Goal: Task Accomplishment & Management: Manage account settings

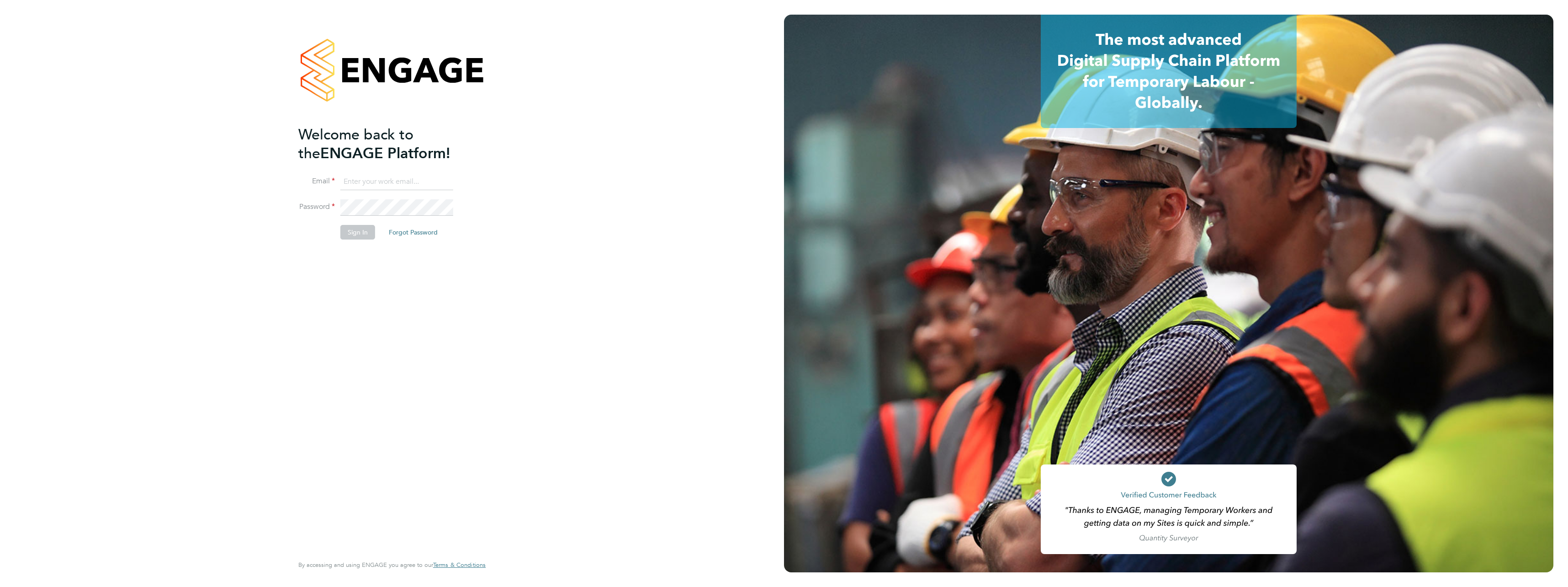
type input "daniel.marsh@vistry.co.uk"
click at [354, 267] on div "Welcome back to the ENGAGE Platform! Email daniel.marsh@vistry.co.uk Password S…" at bounding box center [387, 340] width 178 height 428
click at [359, 229] on button "Sign In" at bounding box center [358, 231] width 35 height 14
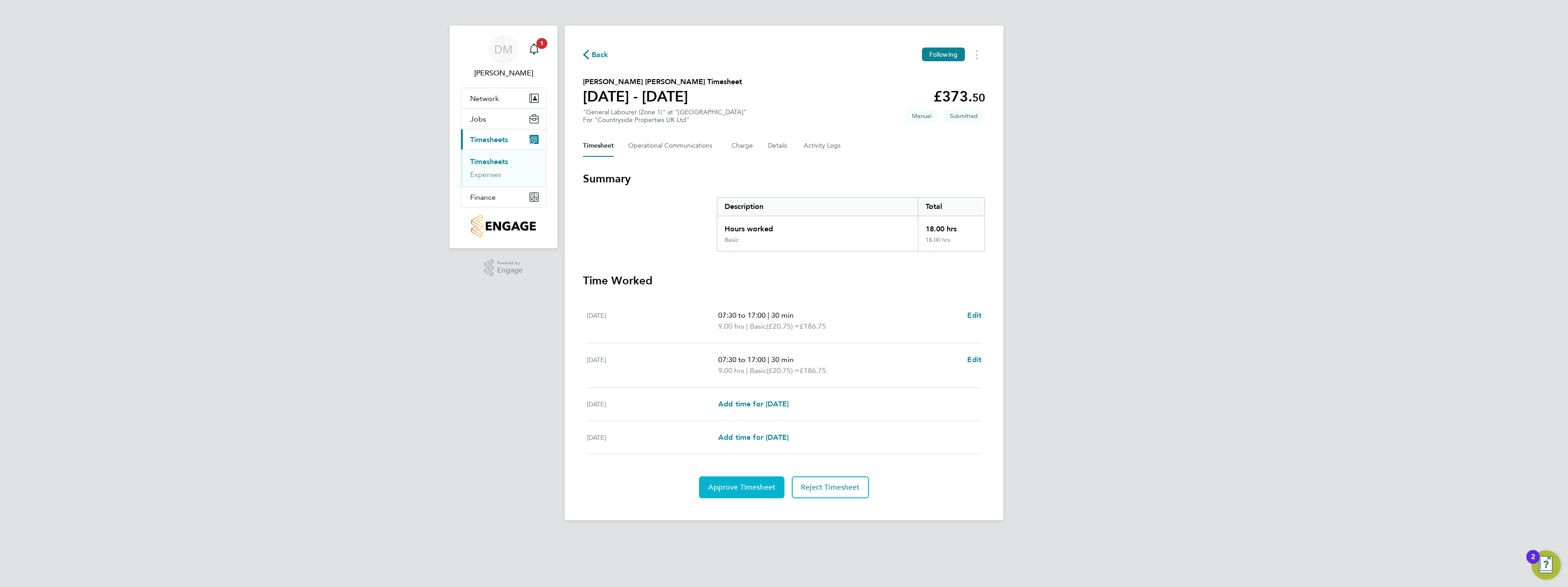
click at [763, 488] on span "Approve Timesheet" at bounding box center [741, 487] width 67 height 10
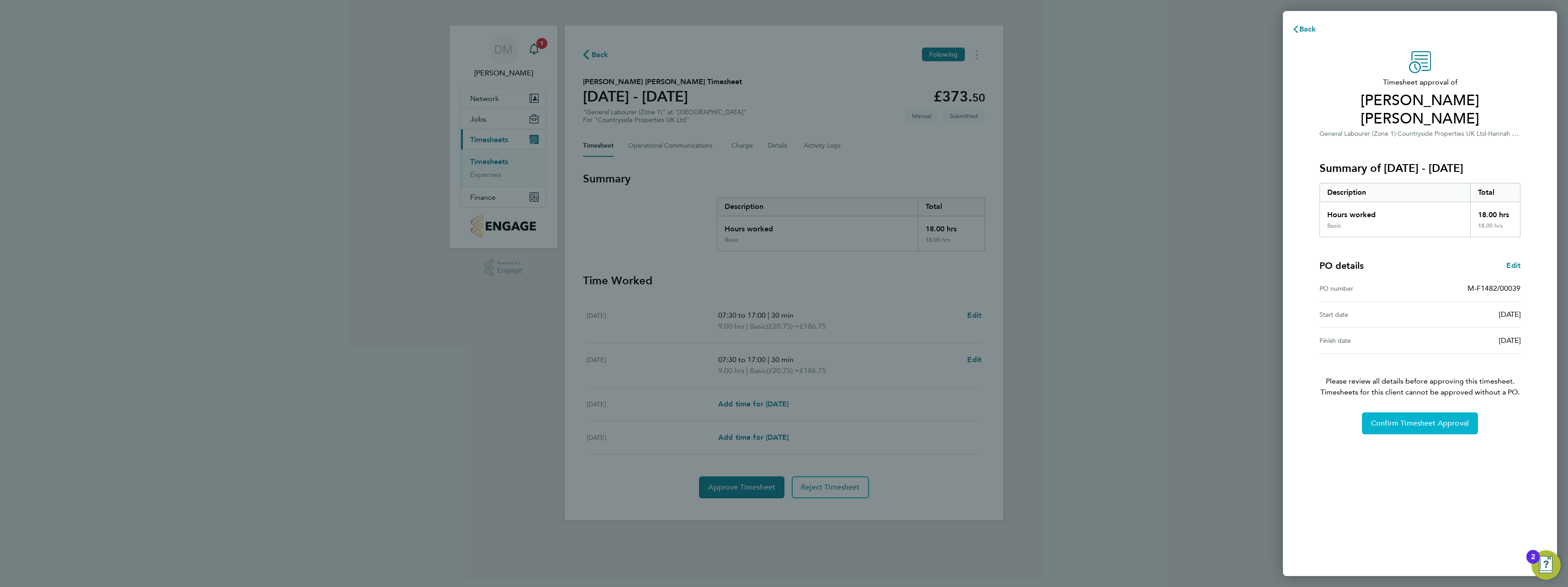
click at [1409, 418] on span "Confirm Timesheet Approval" at bounding box center [1420, 423] width 98 height 10
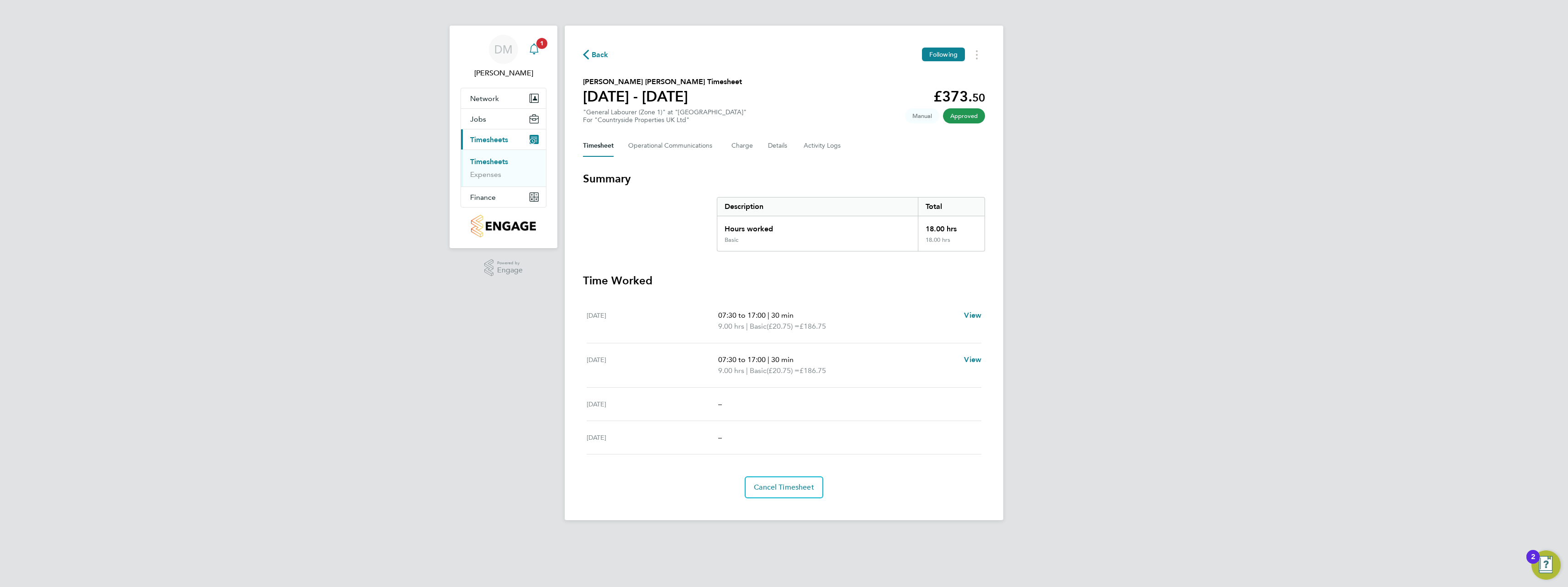
click at [537, 51] on icon "Main navigation" at bounding box center [533, 48] width 11 height 11
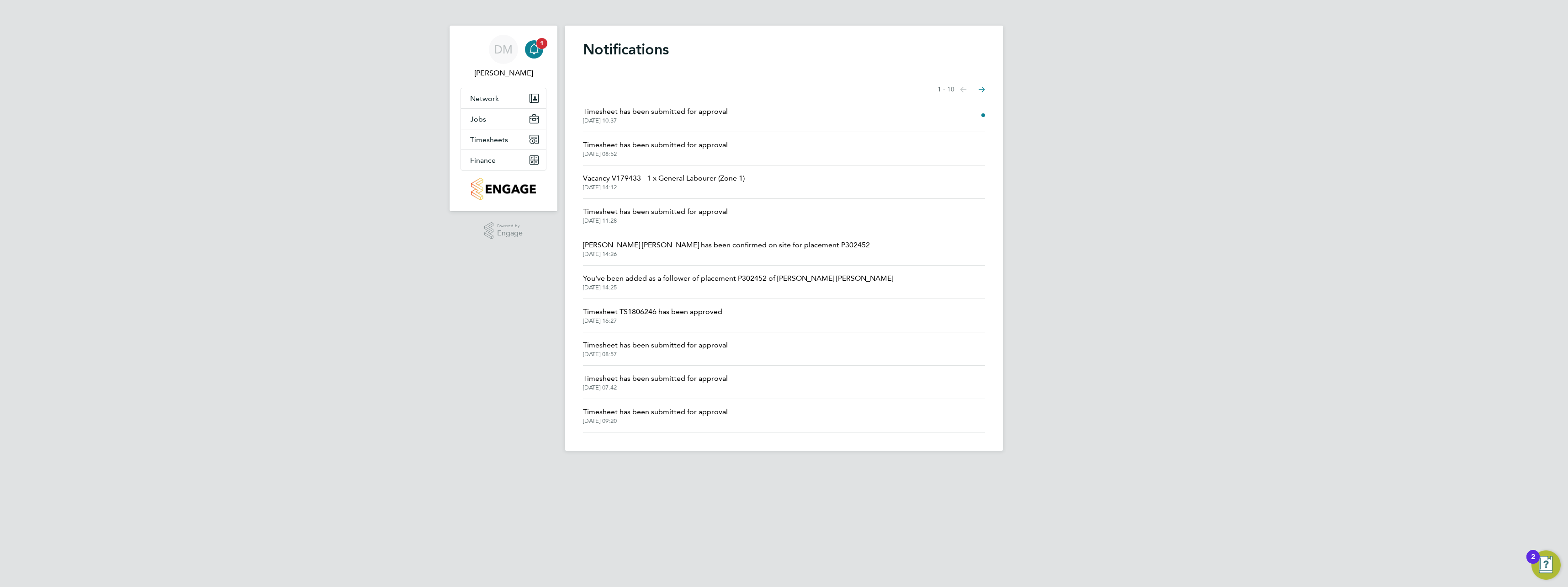
click at [537, 51] on icon "Main navigation" at bounding box center [533, 48] width 11 height 11
click at [530, 50] on icon "Main navigation" at bounding box center [533, 48] width 9 height 10
click at [666, 115] on span "Timesheet has been submitted for approval" at bounding box center [655, 111] width 145 height 11
